Goal: Task Accomplishment & Management: Use online tool/utility

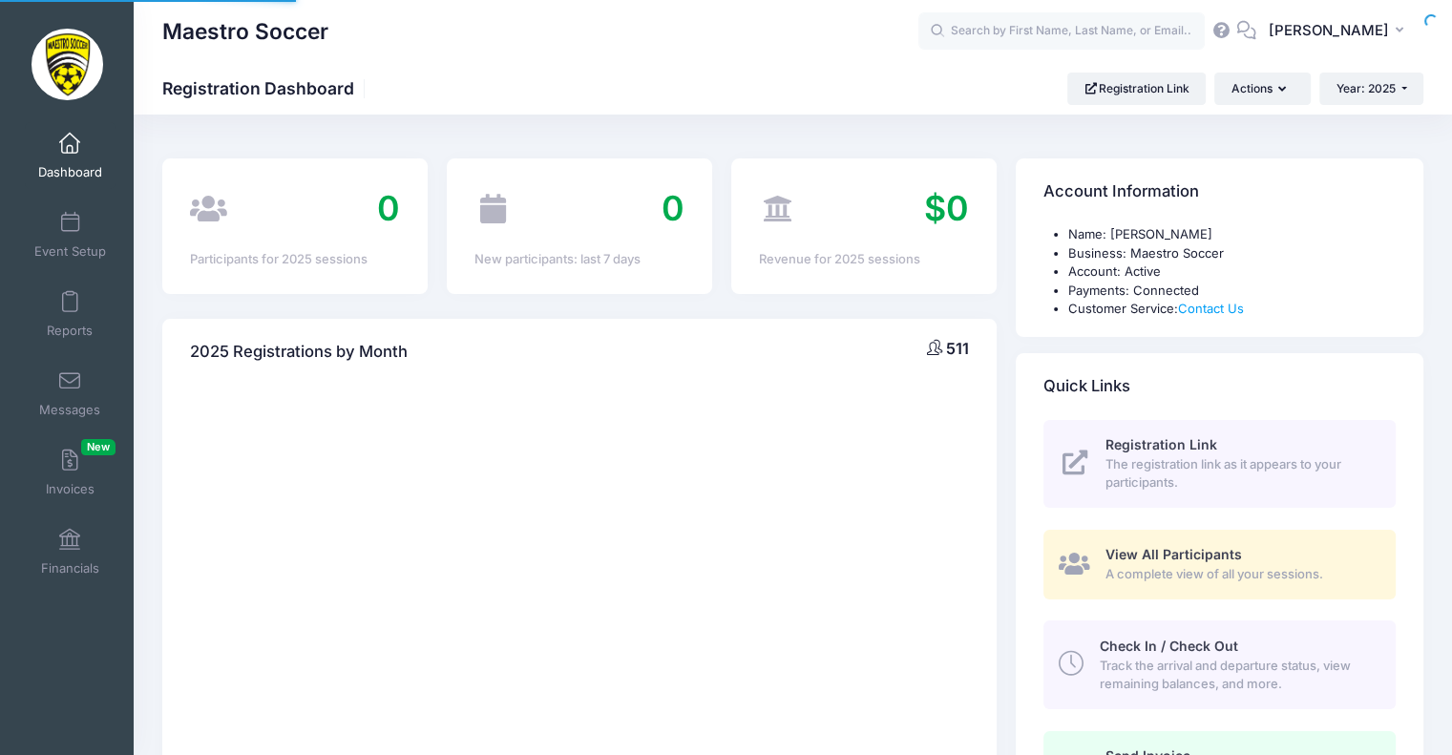
select select
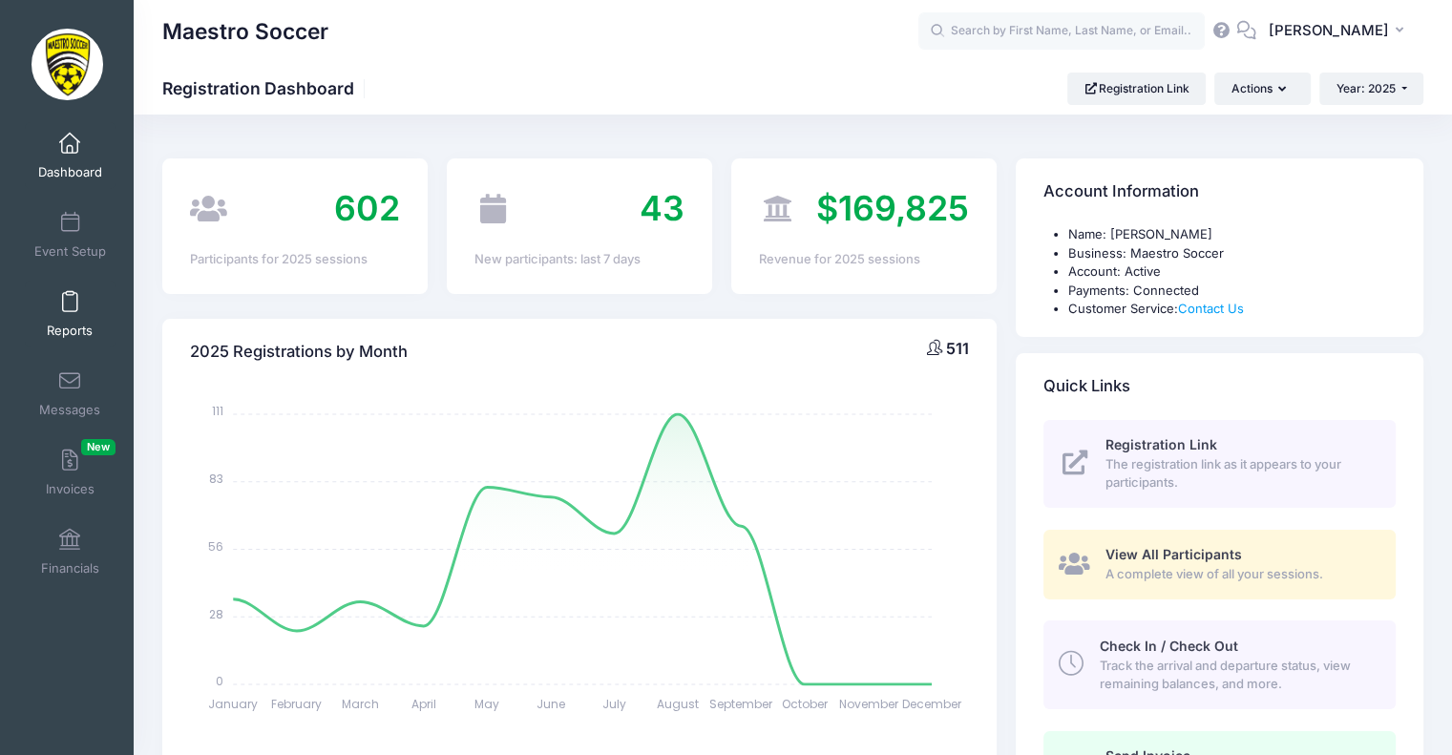
click at [69, 315] on link "Reports" at bounding box center [70, 314] width 91 height 67
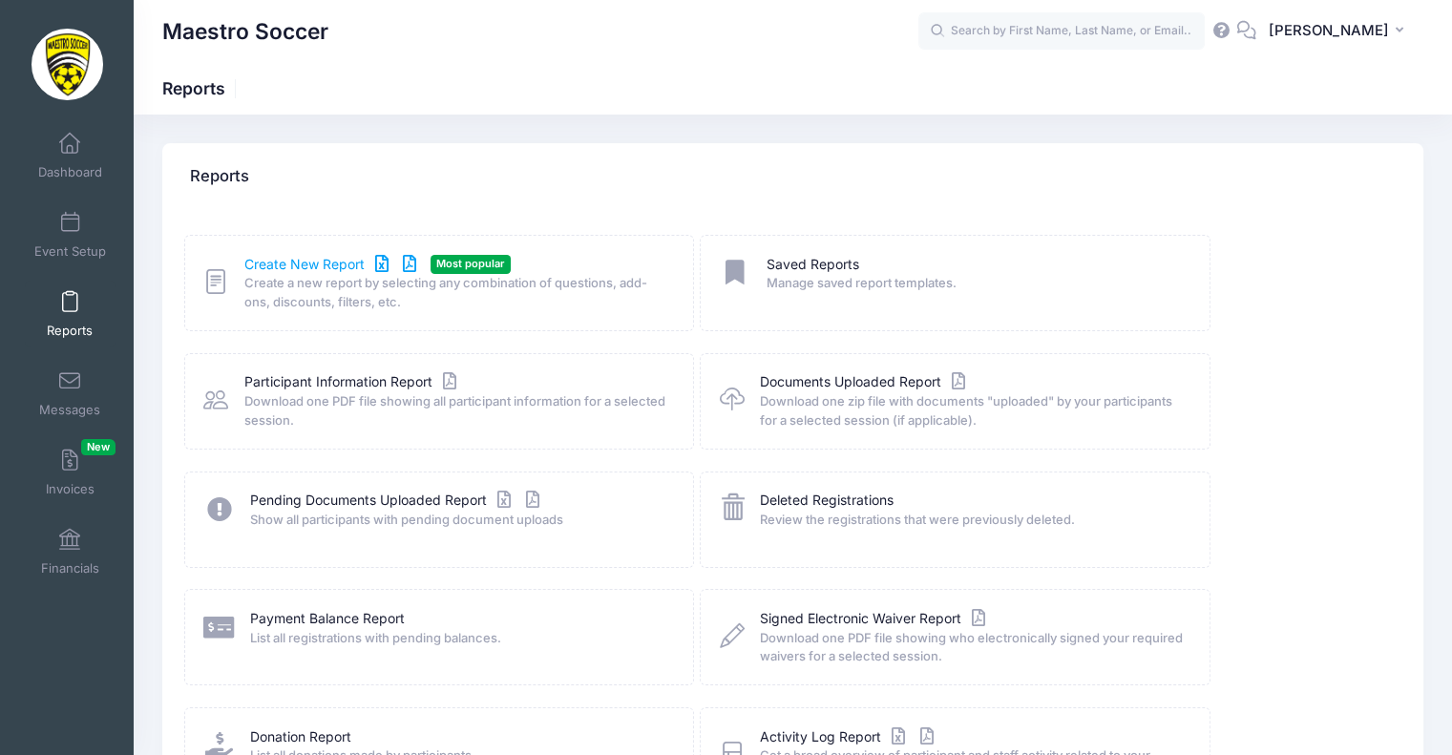
click at [320, 263] on link "Create New Report" at bounding box center [333, 265] width 178 height 20
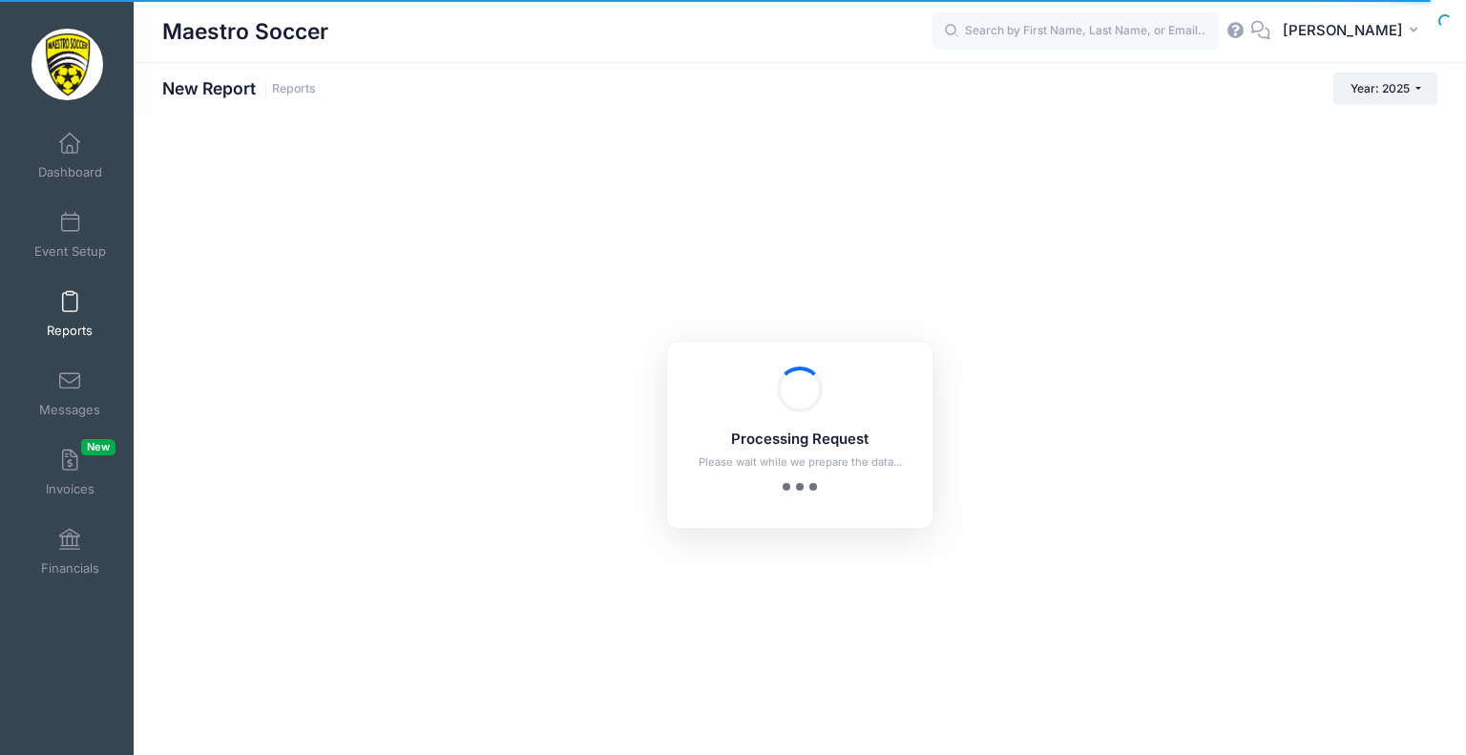
checkbox input "true"
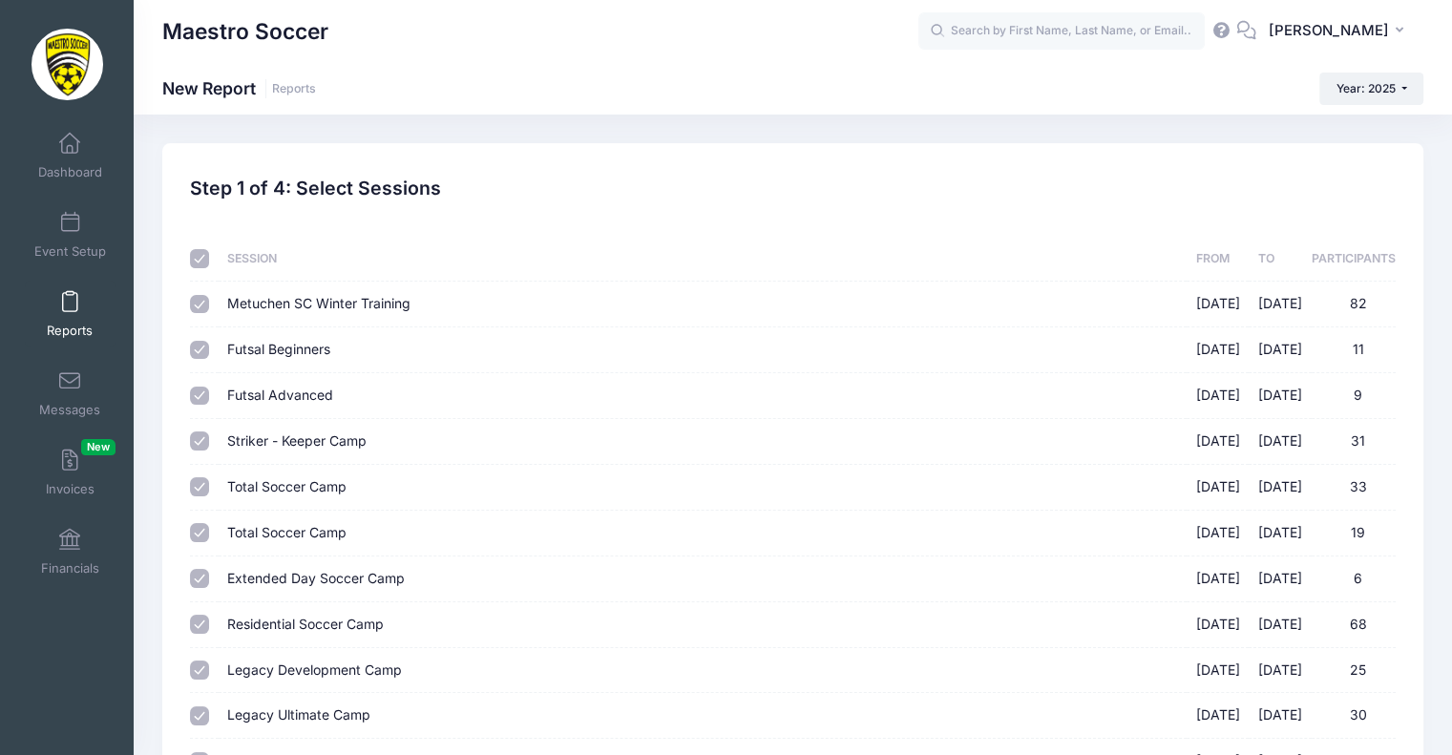
scroll to position [95, 0]
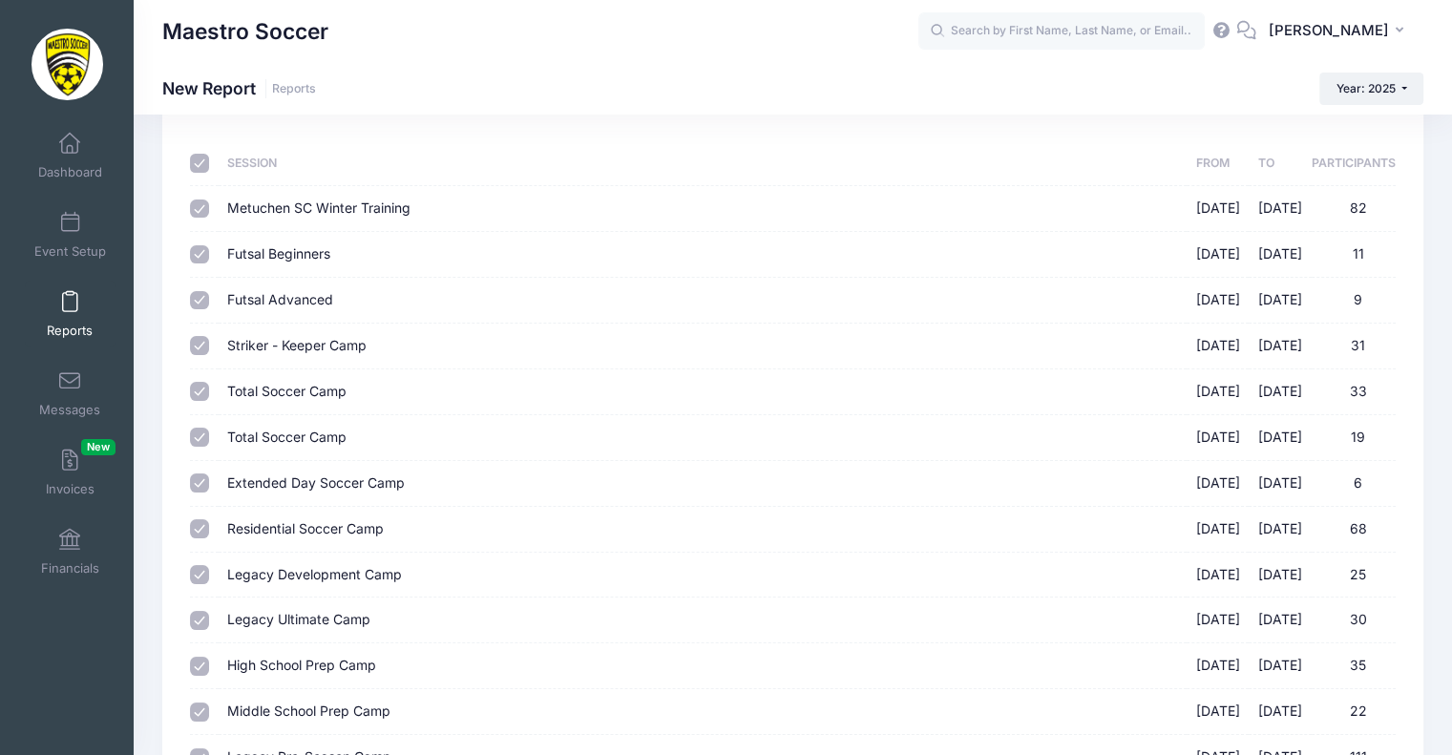
click at [214, 164] on th at bounding box center [204, 163] width 28 height 45
click at [202, 164] on input "checkbox" at bounding box center [199, 163] width 19 height 19
checkbox input "false"
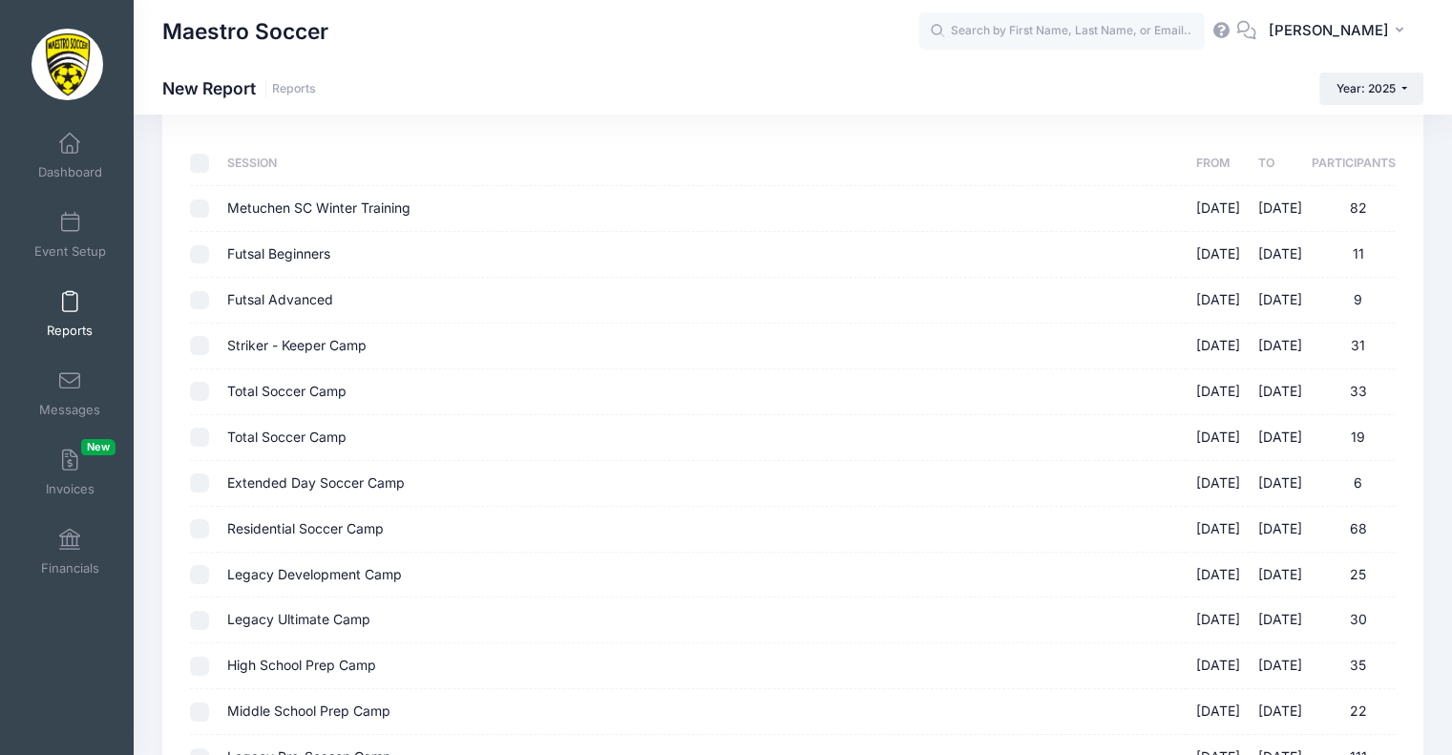
checkbox input "false"
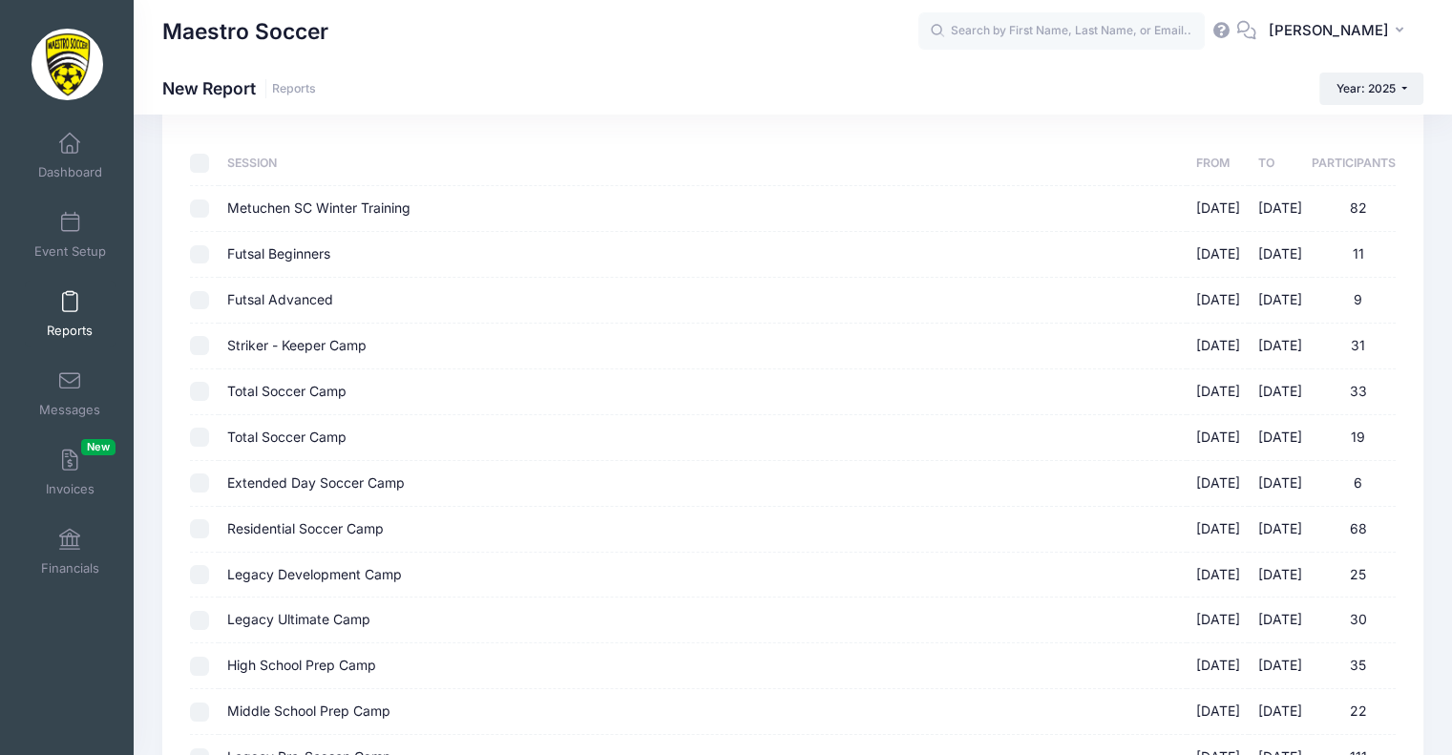
checkbox input "false"
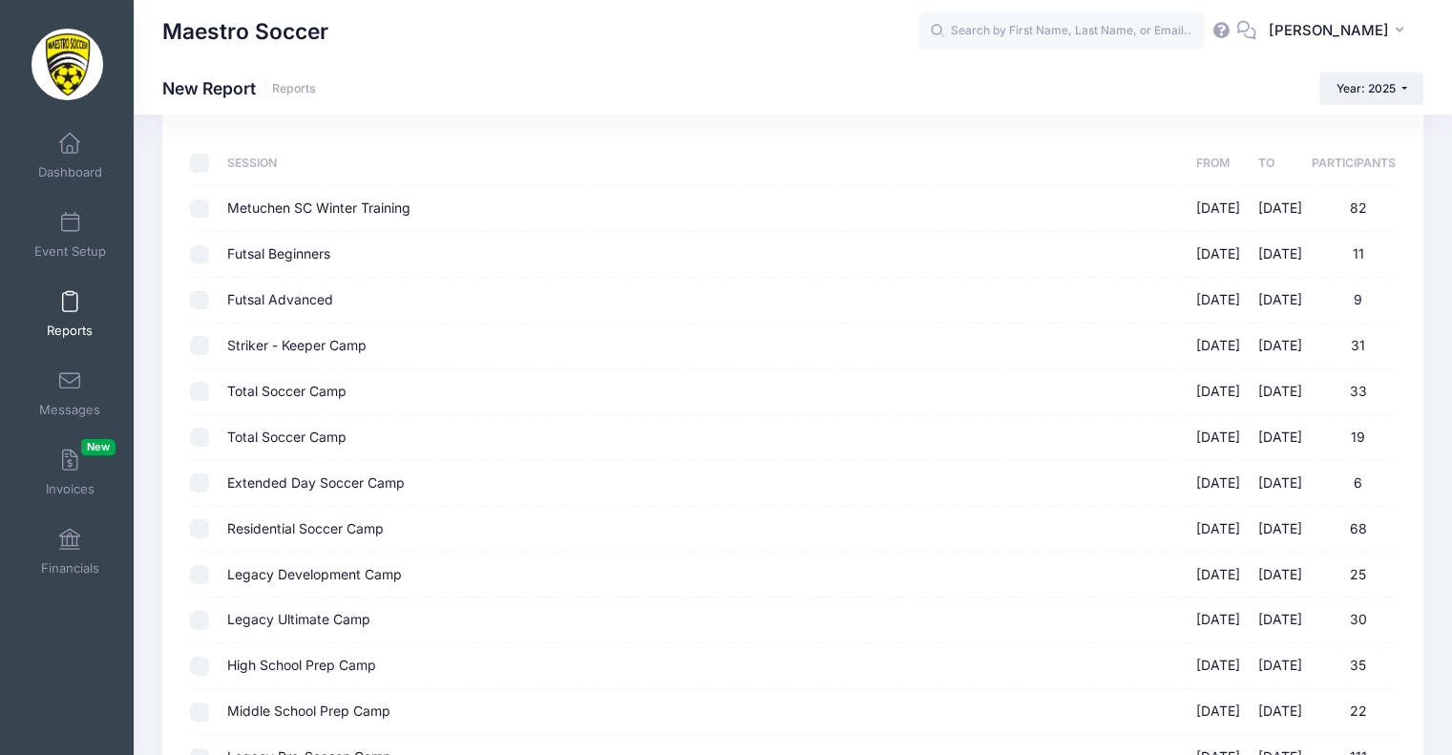
checkbox input "false"
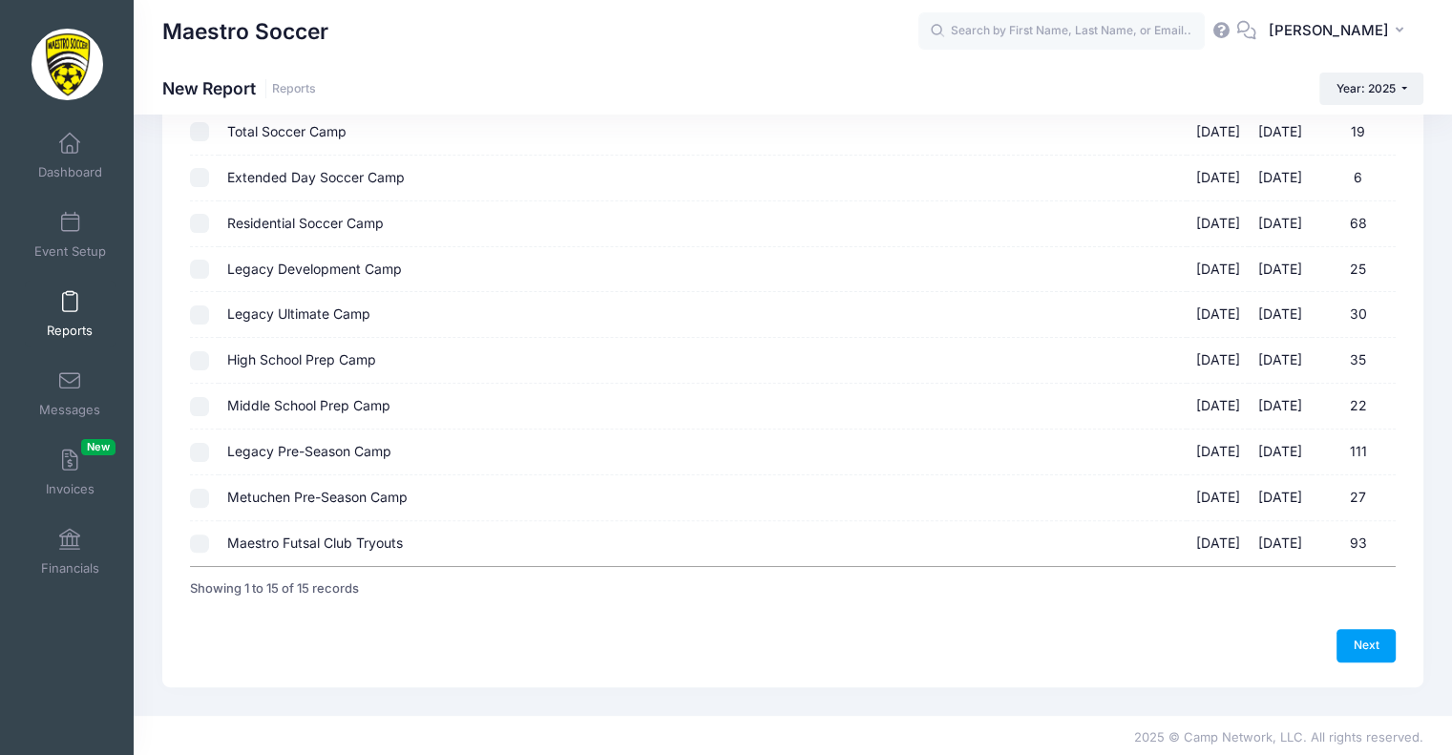
click at [201, 538] on input "Maestro Futsal Club Tryouts [DATE] - [DATE] 93" at bounding box center [199, 543] width 19 height 19
checkbox input "true"
click at [1363, 639] on link "Next" at bounding box center [1365, 645] width 59 height 32
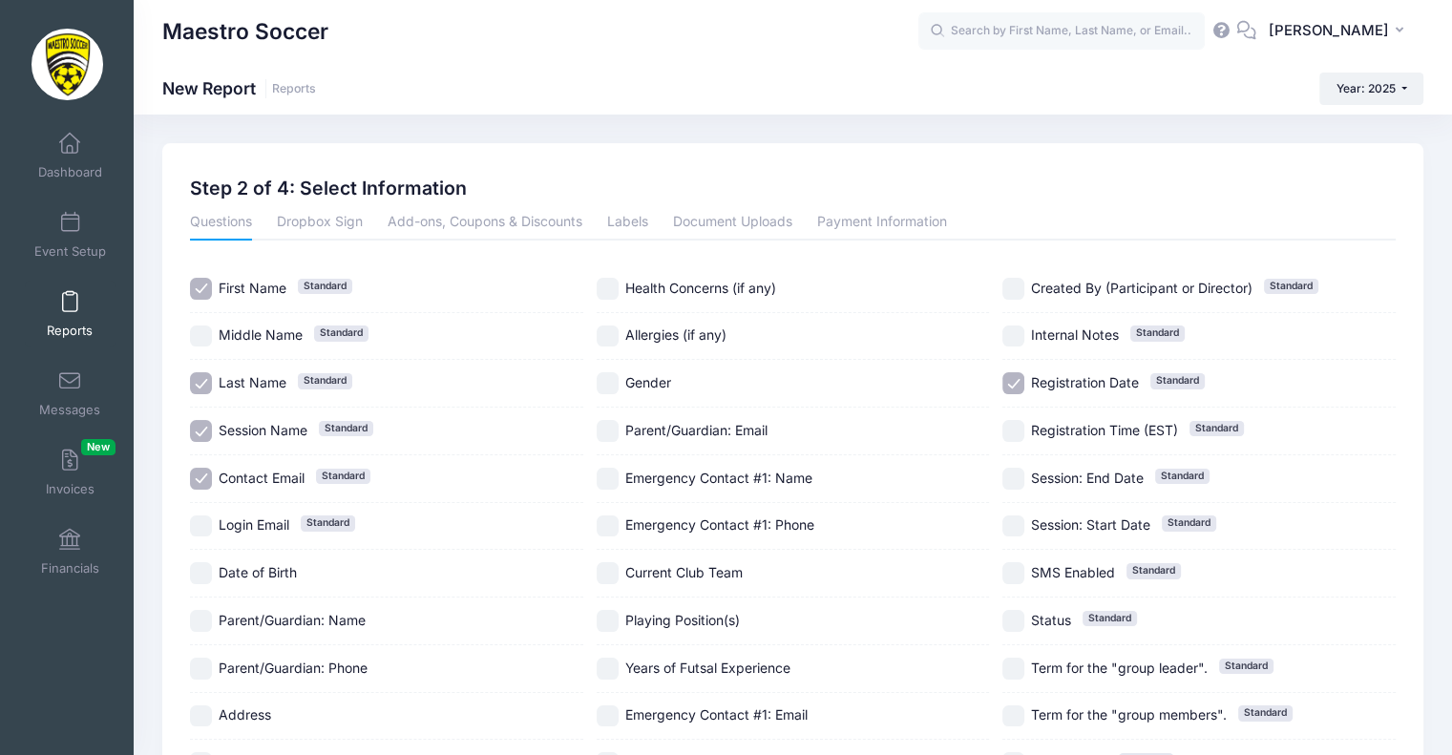
click at [208, 476] on input "Contact Email Standard" at bounding box center [201, 479] width 22 height 22
checkbox input "false"
click at [209, 570] on input "Date of Birth" at bounding box center [201, 573] width 22 height 22
checkbox input "true"
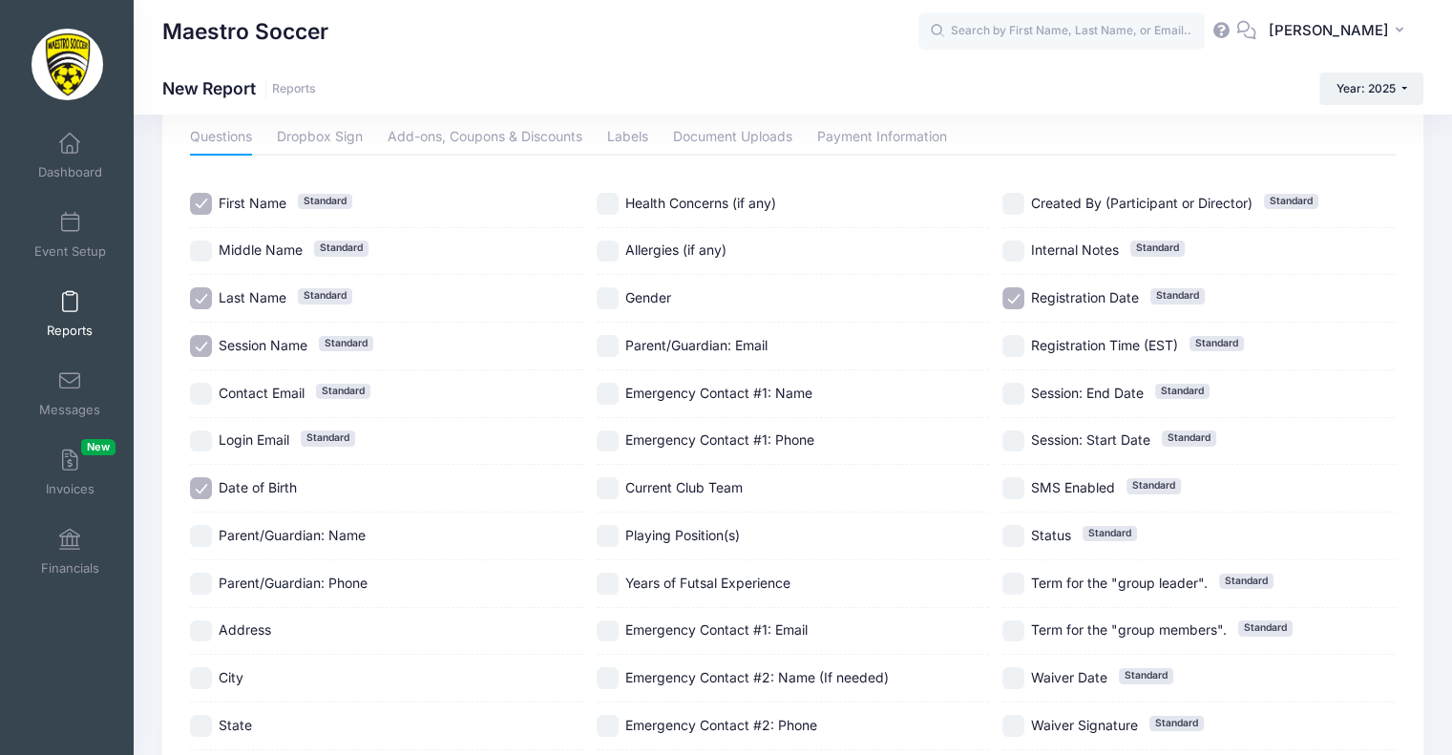
scroll to position [95, 0]
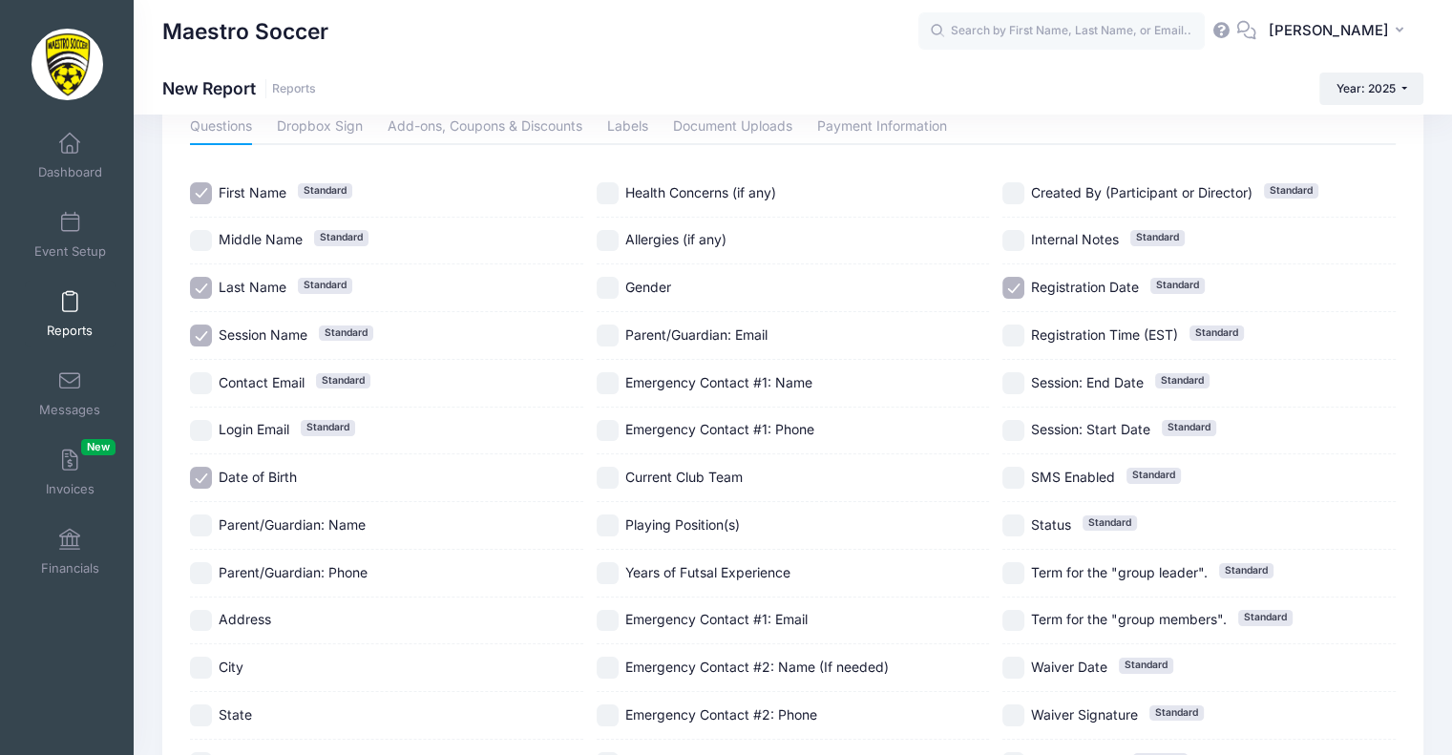
click at [607, 486] on input "Current Club Team" at bounding box center [608, 478] width 22 height 22
checkbox input "true"
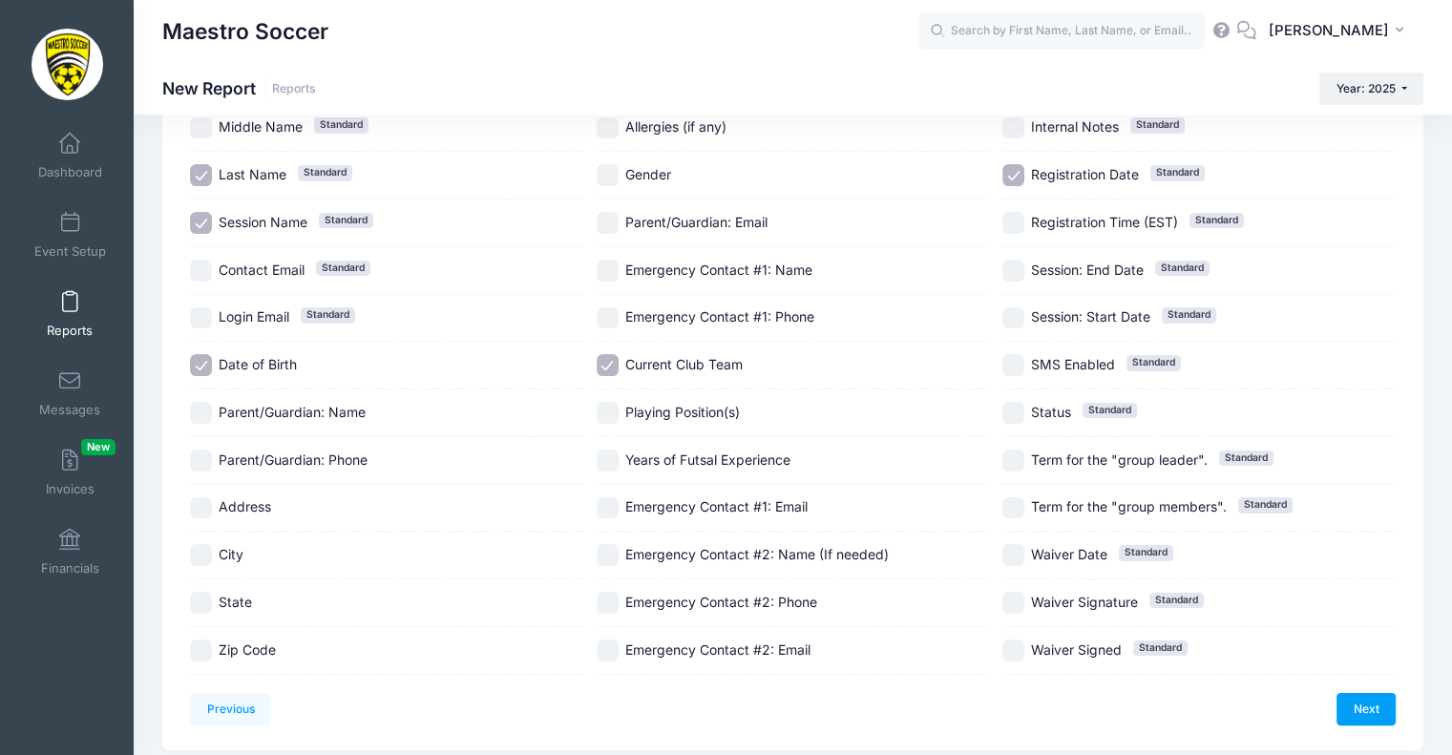
scroll to position [81, 0]
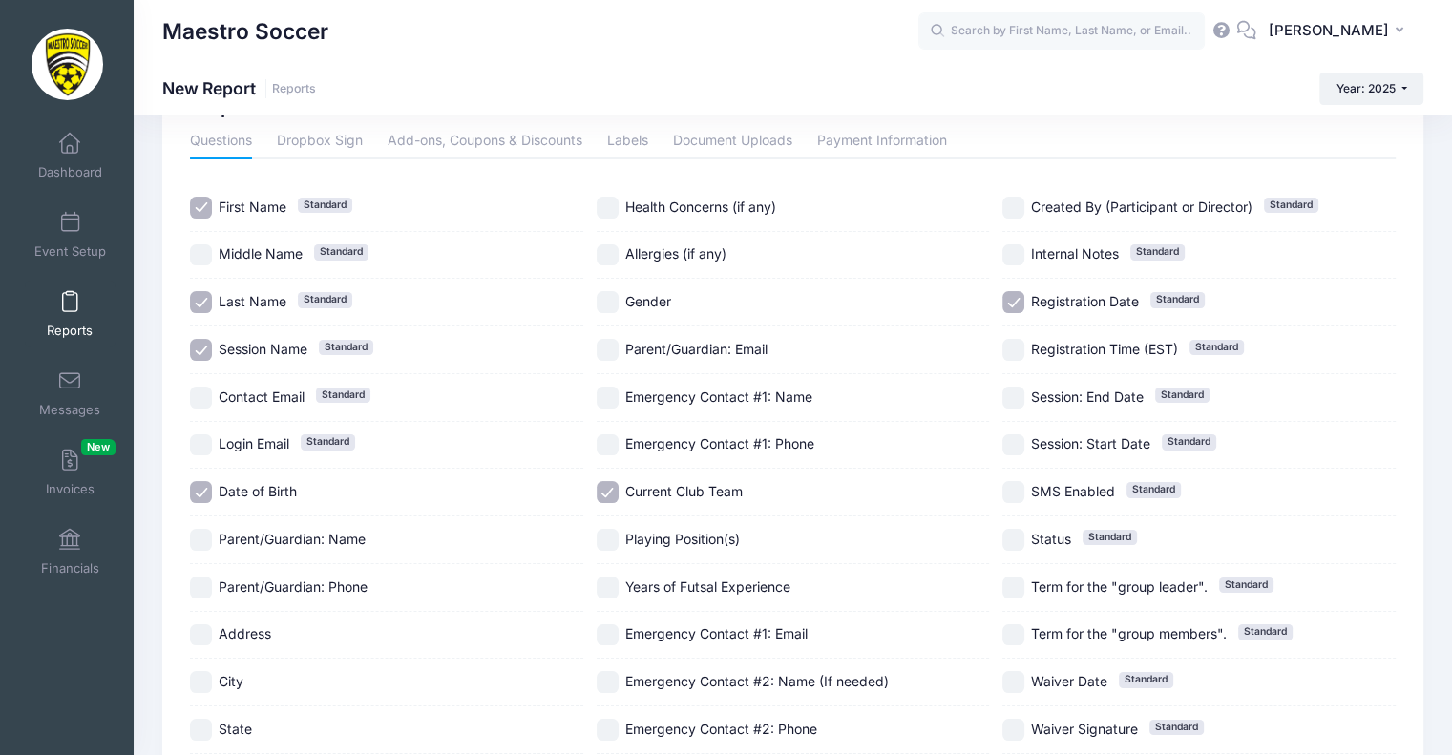
drag, startPoint x: 605, startPoint y: 302, endPoint x: 577, endPoint y: 346, distance: 52.7
click at [598, 303] on input "Gender" at bounding box center [608, 302] width 22 height 22
checkbox input "true"
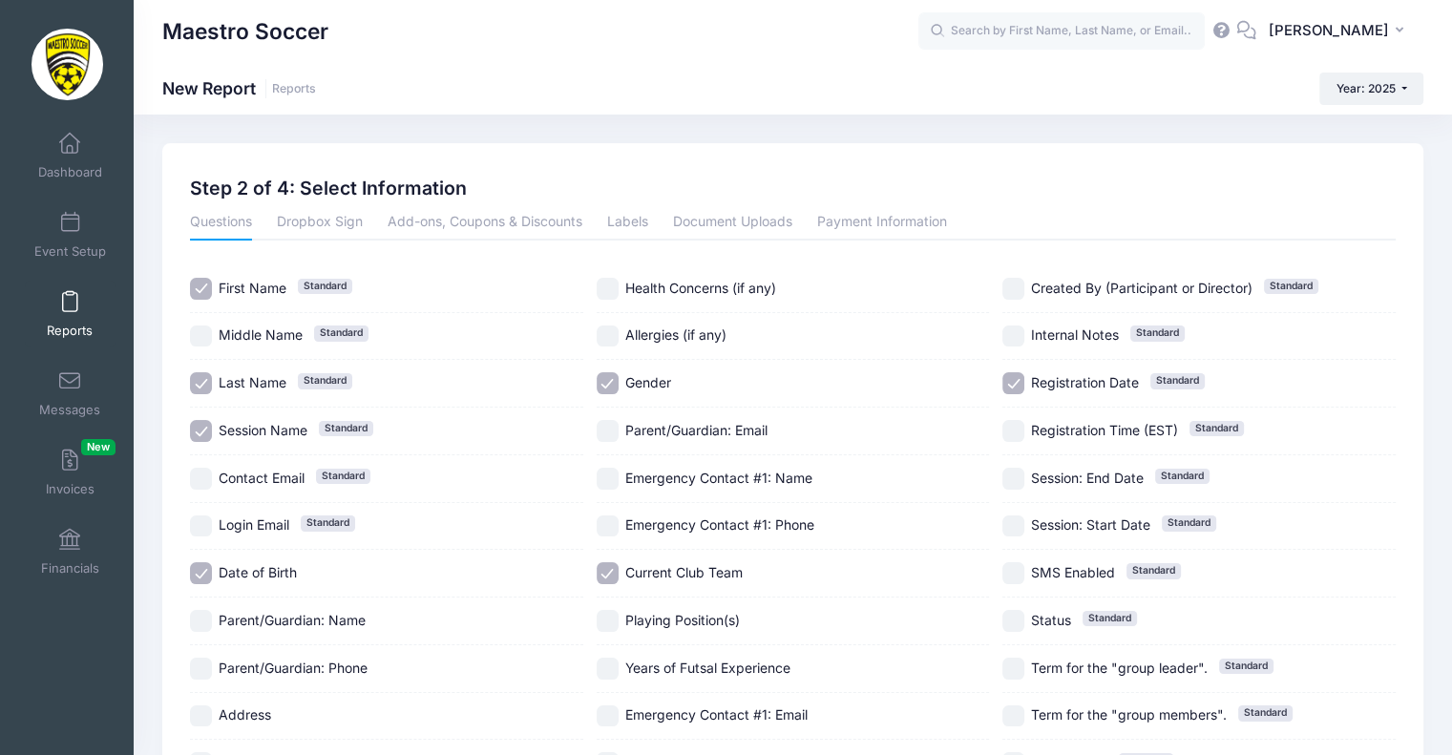
scroll to position [0, 0]
click at [1013, 382] on input "Registration Date Standard" at bounding box center [1013, 383] width 22 height 22
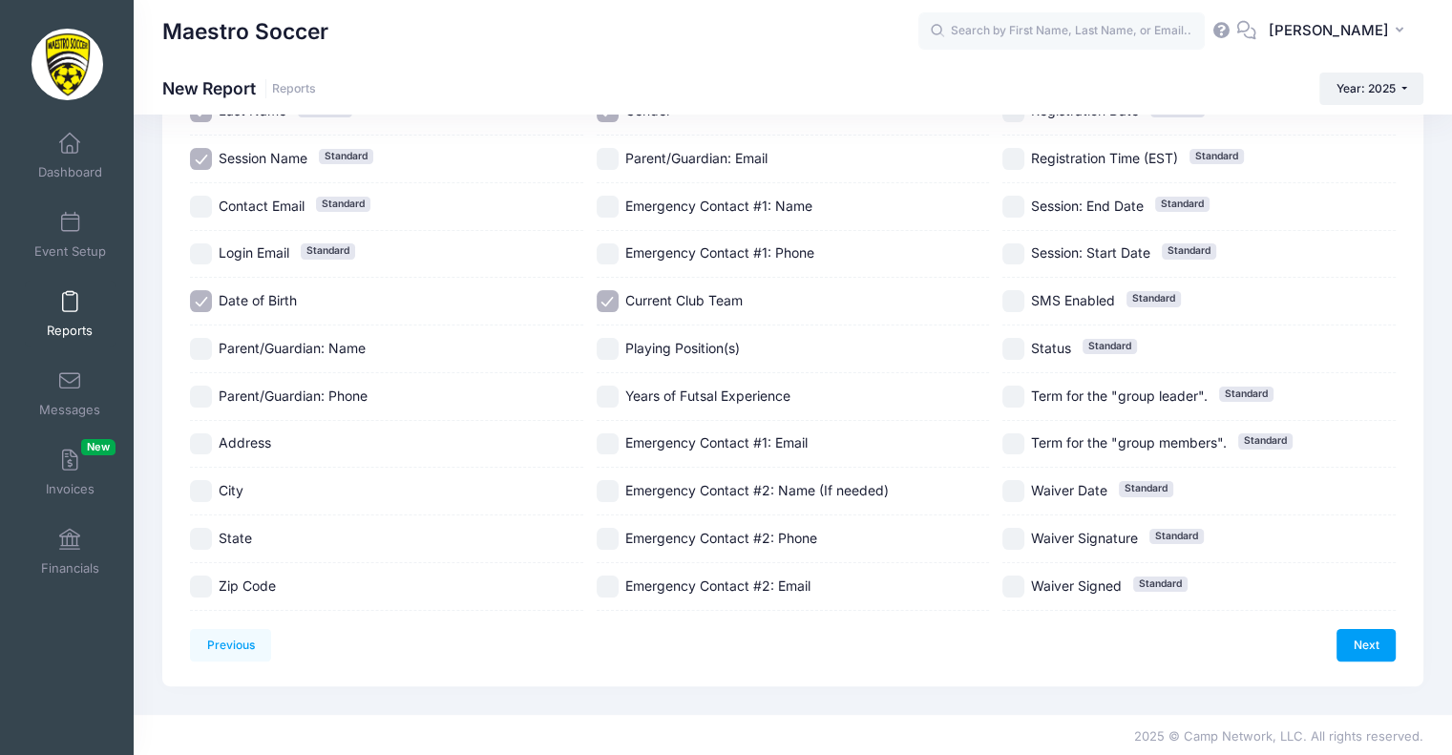
scroll to position [177, 0]
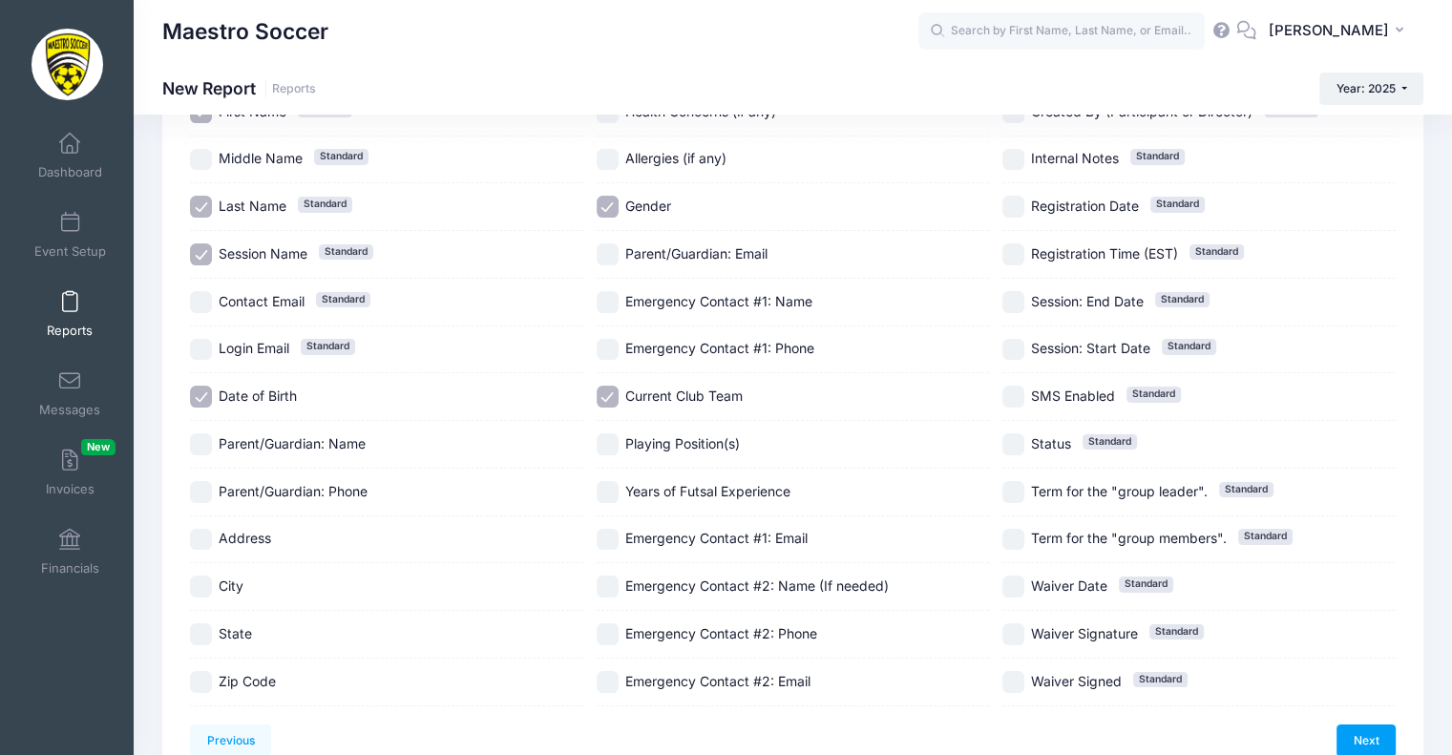
click at [1014, 209] on input "Registration Date Standard" at bounding box center [1013, 207] width 22 height 22
checkbox input "true"
drag, startPoint x: 1350, startPoint y: 734, endPoint x: 1343, endPoint y: 726, distance: 10.1
click at [1350, 732] on link "Next" at bounding box center [1365, 740] width 59 height 32
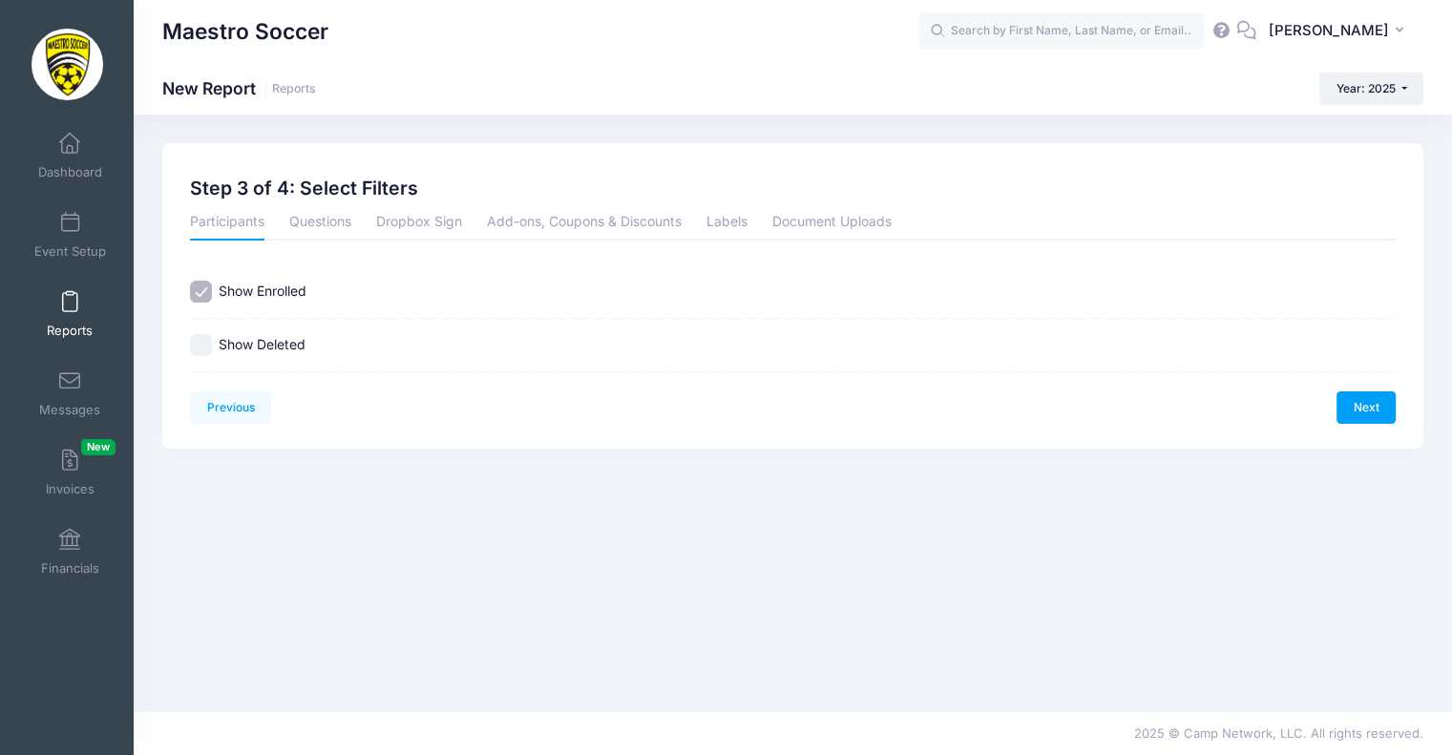
scroll to position [0, 0]
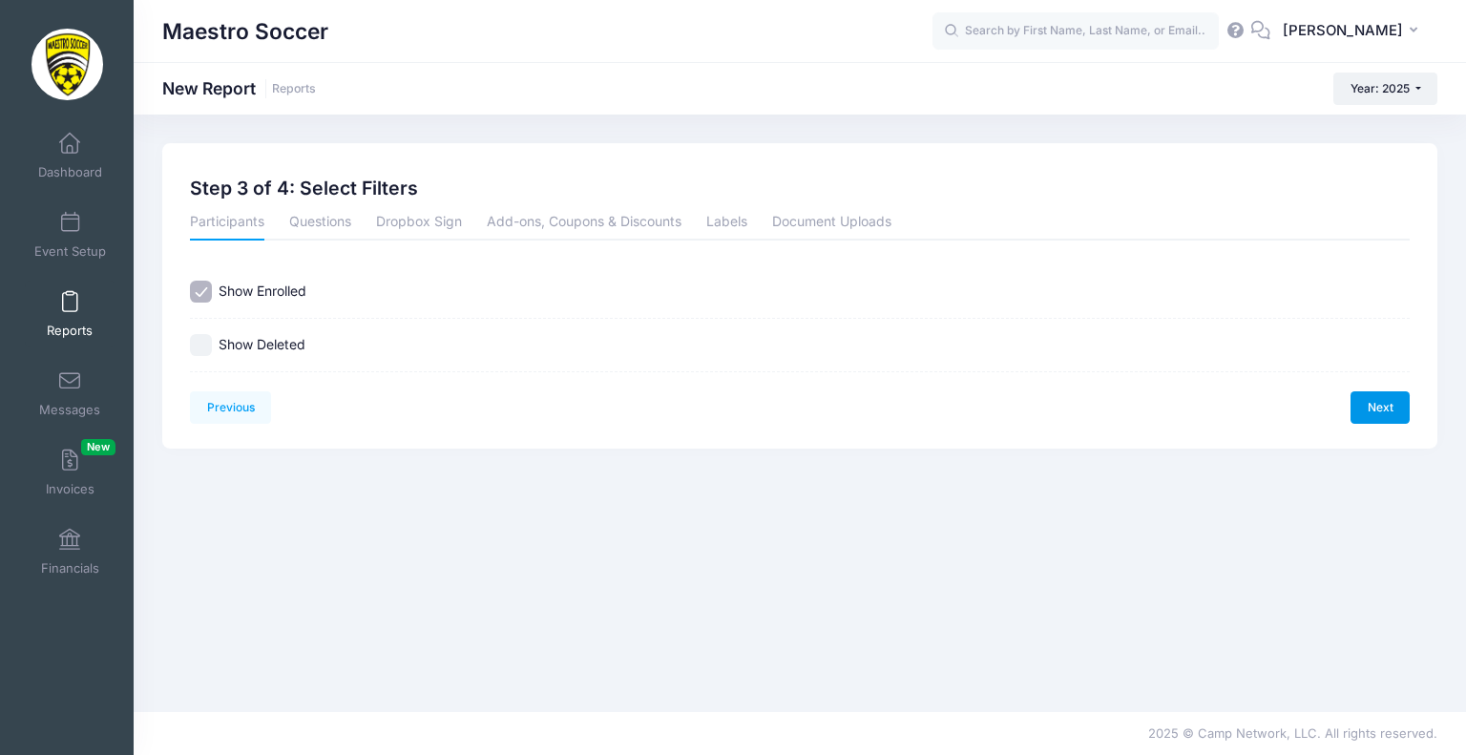
drag, startPoint x: 1359, startPoint y: 429, endPoint x: 1359, endPoint y: 419, distance: 10.5
click at [1359, 423] on div "Previous Next Step 3 of 4: Select Filters 1 Select Sessions 2 Select Informatio…" at bounding box center [799, 295] width 1275 height 305
click at [1361, 409] on link "Next" at bounding box center [1380, 407] width 59 height 32
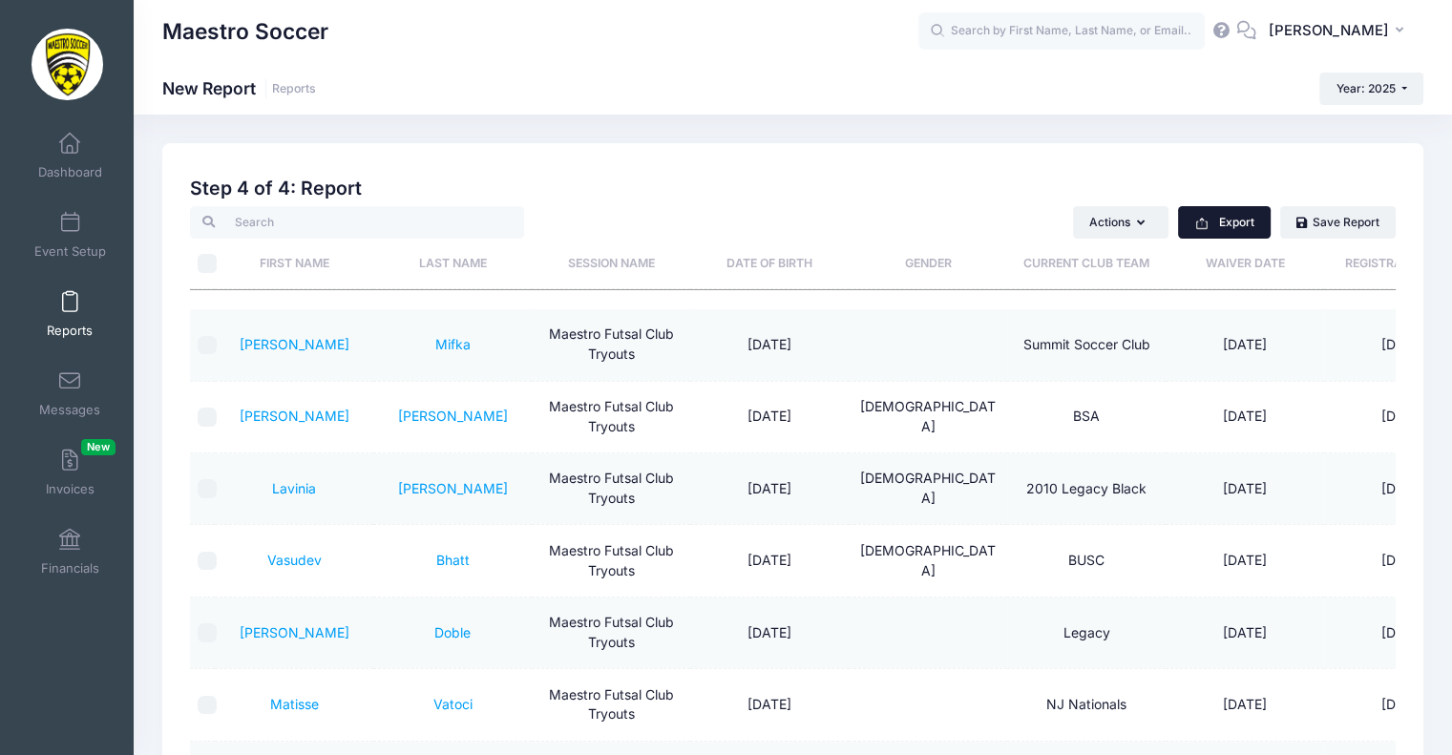
click at [1241, 211] on button "Export" at bounding box center [1224, 222] width 93 height 32
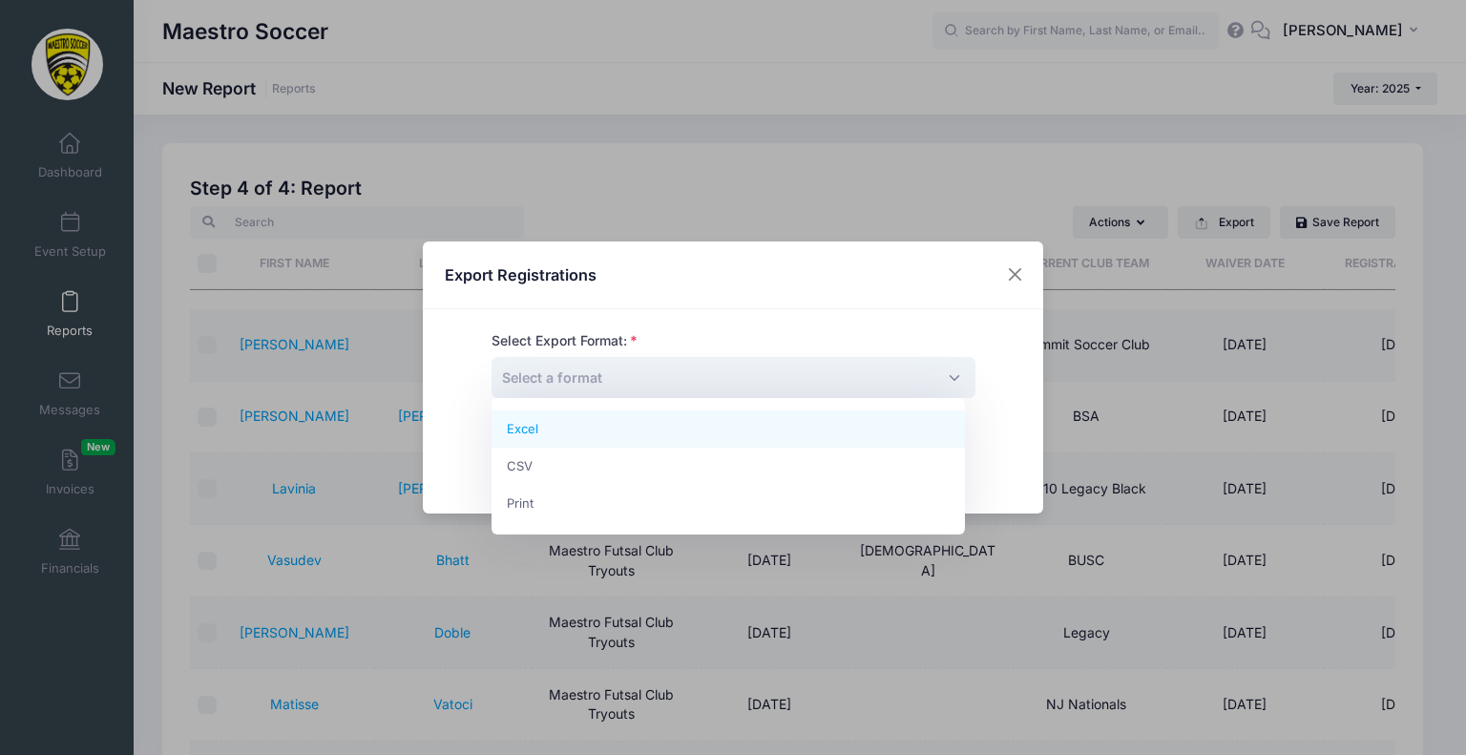
click at [768, 369] on span "Select a format" at bounding box center [734, 377] width 484 height 41
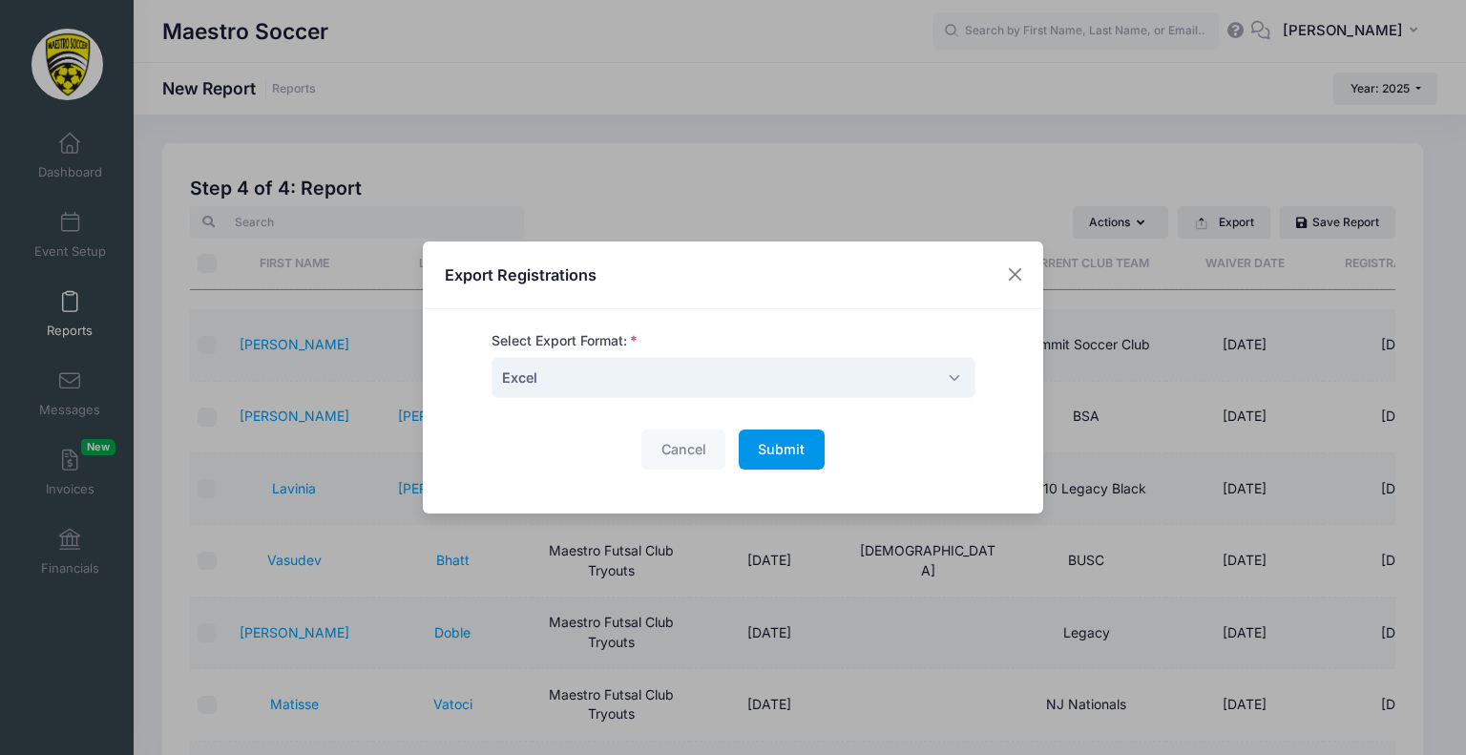
click at [778, 453] on span "Submit" at bounding box center [781, 449] width 47 height 16
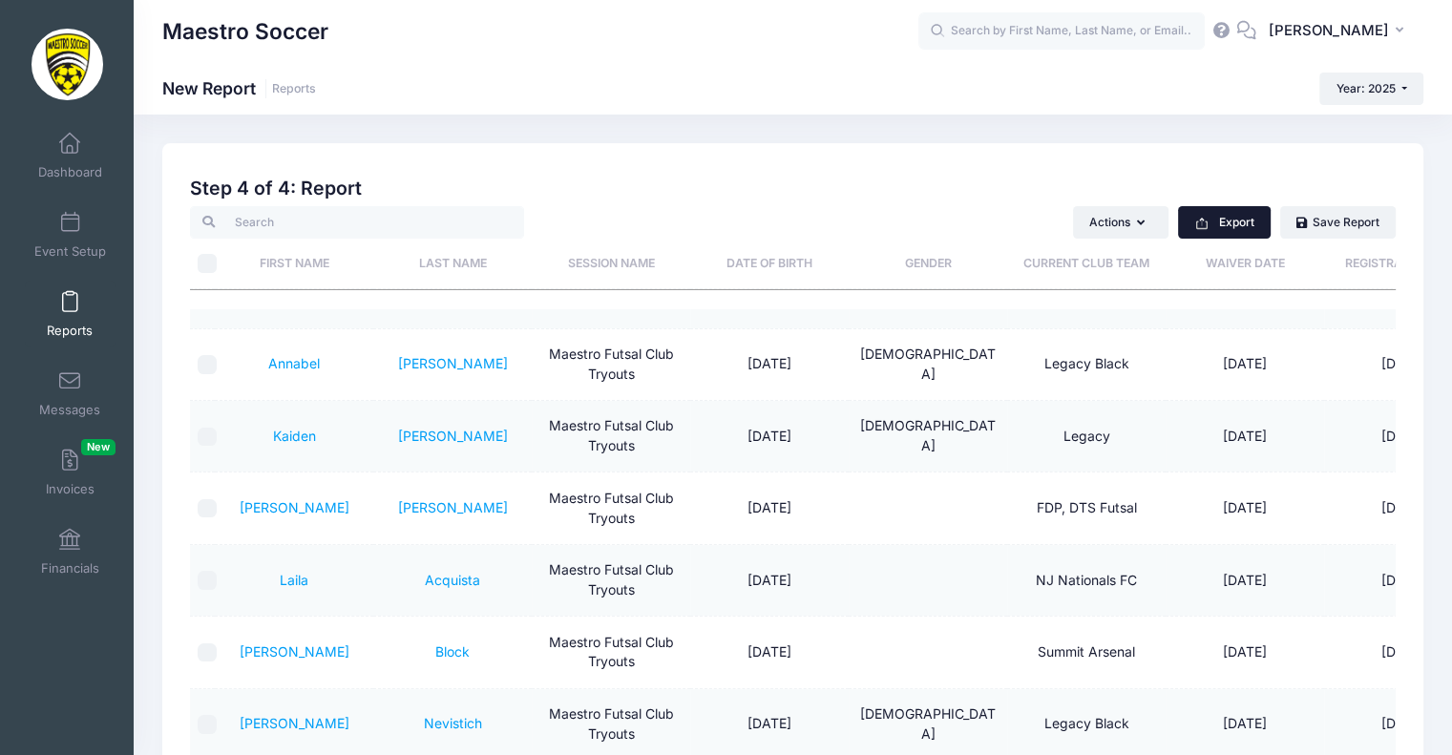
scroll to position [954, 0]
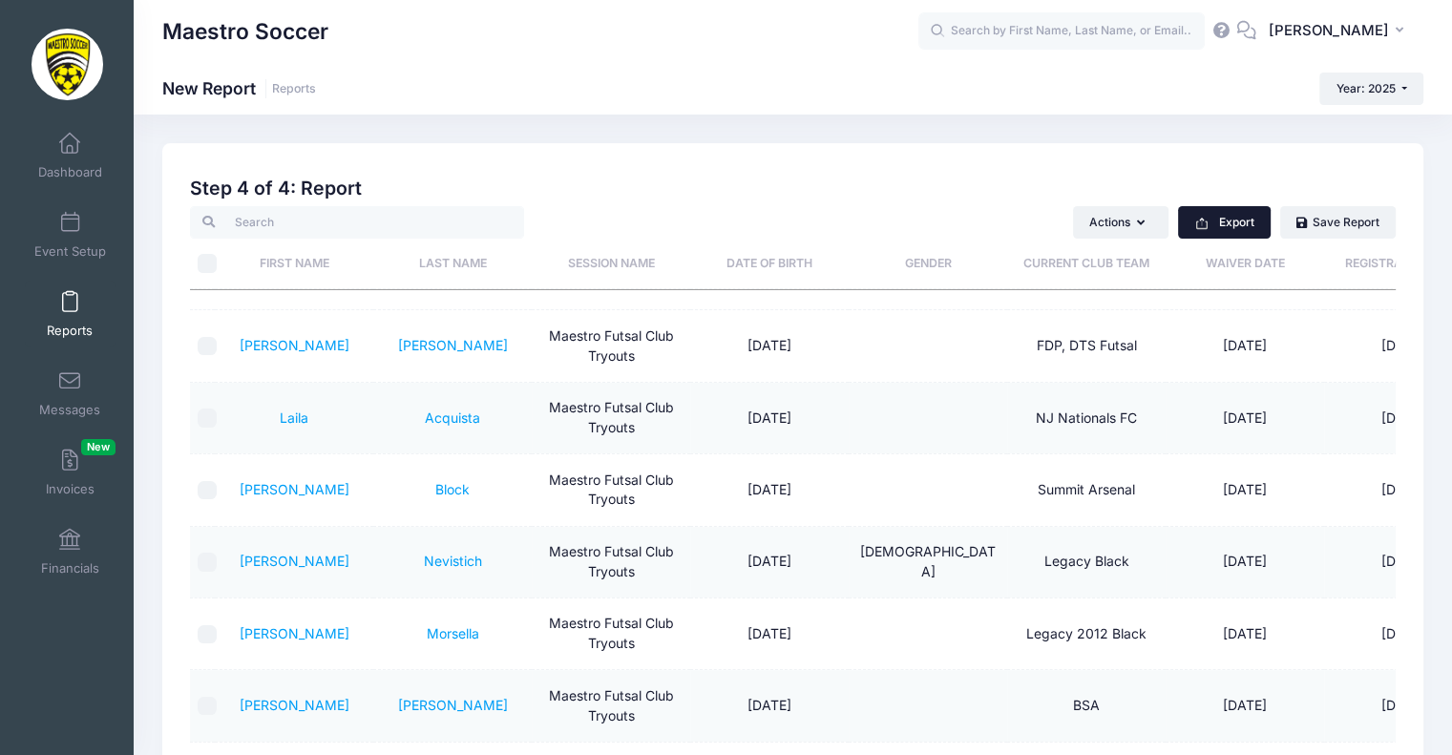
click at [1245, 220] on button "Export" at bounding box center [1224, 222] width 93 height 32
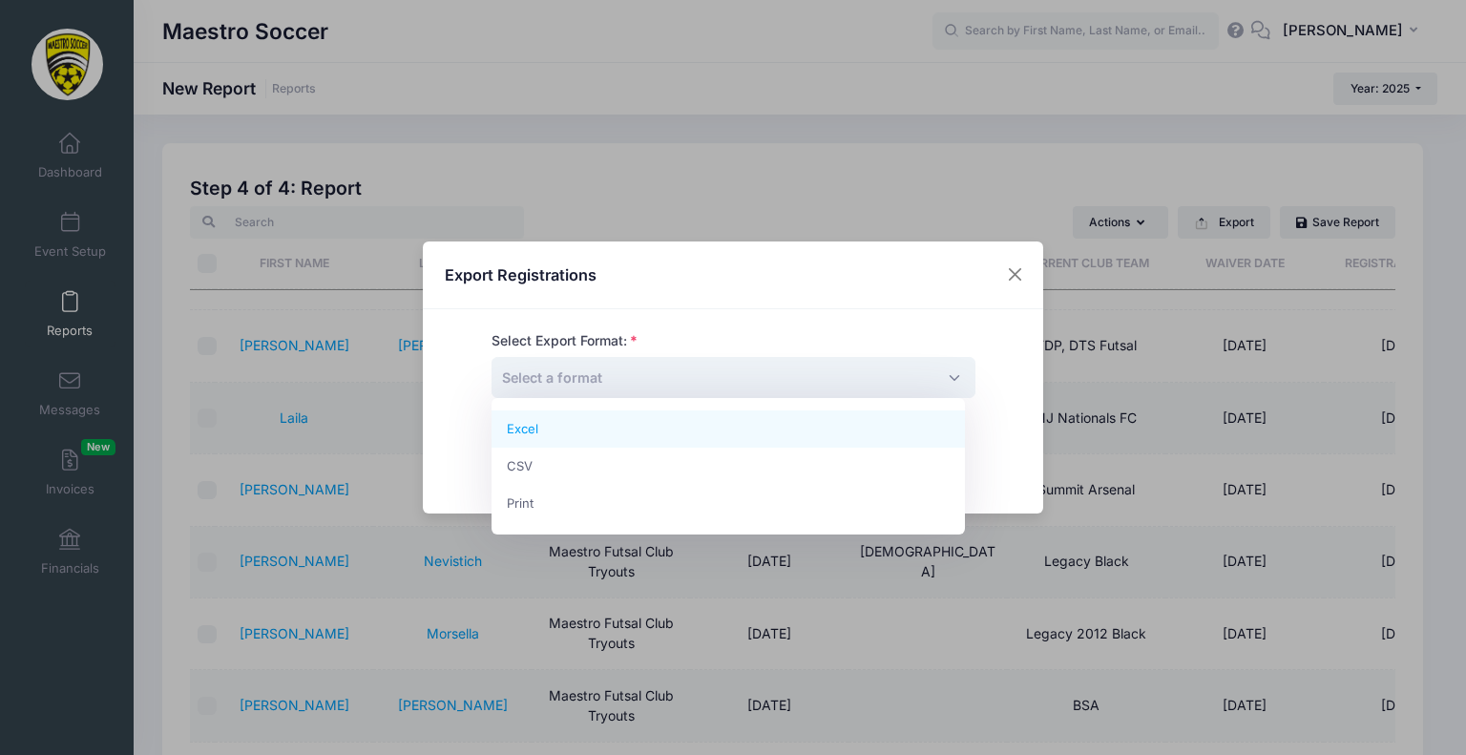
click at [790, 389] on span "Select a format" at bounding box center [734, 377] width 484 height 41
select select "excel"
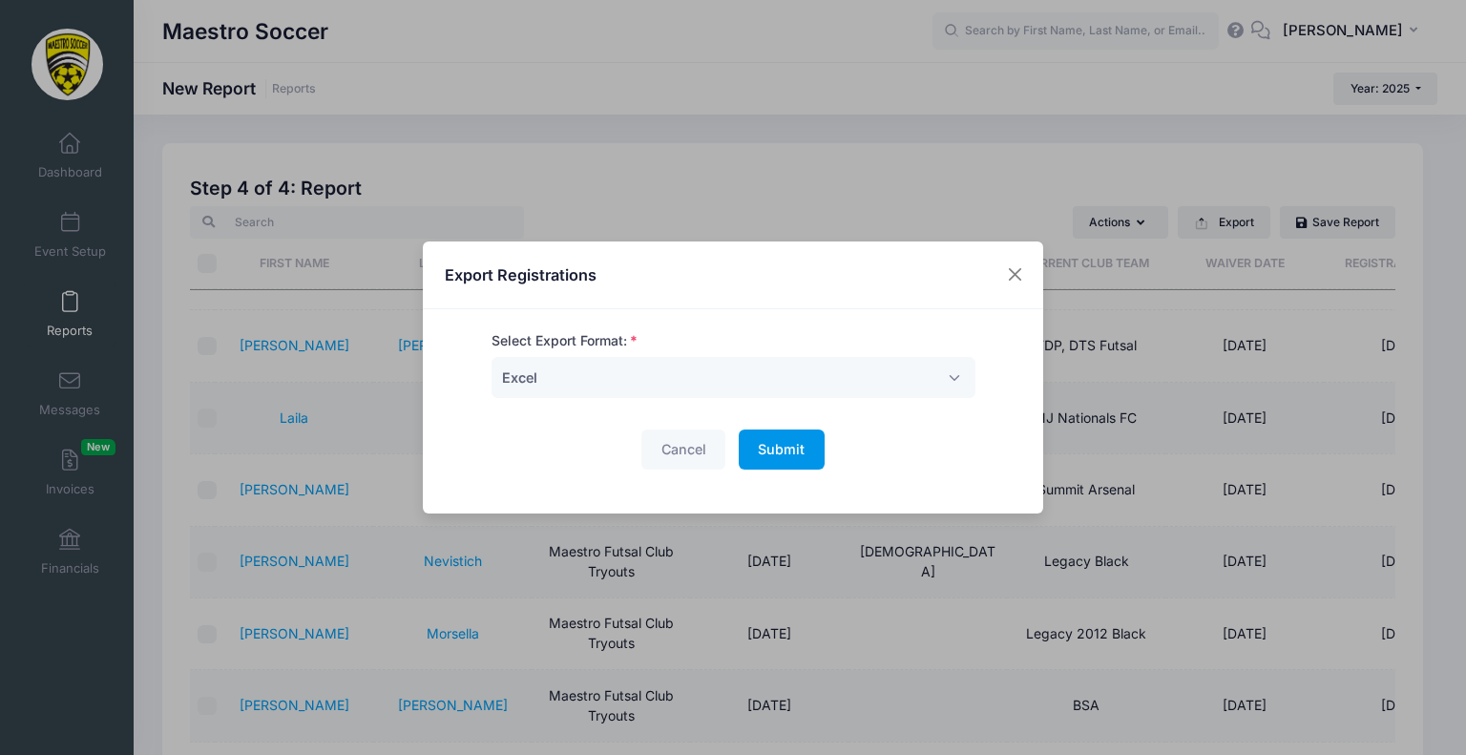
click at [769, 463] on button "Submit Please wait..." at bounding box center [782, 449] width 86 height 41
